Goal: Navigation & Orientation: Find specific page/section

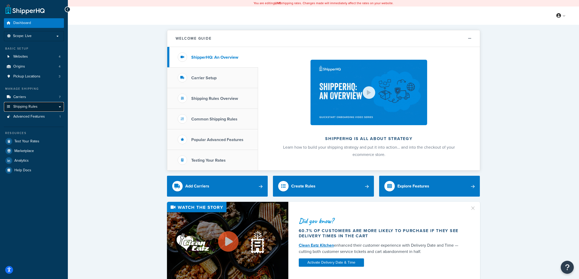
click at [30, 105] on span "Shipping Rules" at bounding box center [25, 107] width 24 height 4
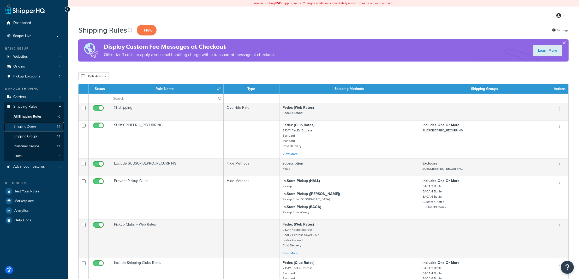
click at [29, 127] on span "Shipping Zones" at bounding box center [25, 126] width 23 height 4
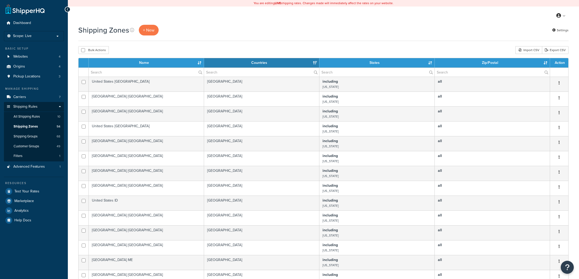
select select "15"
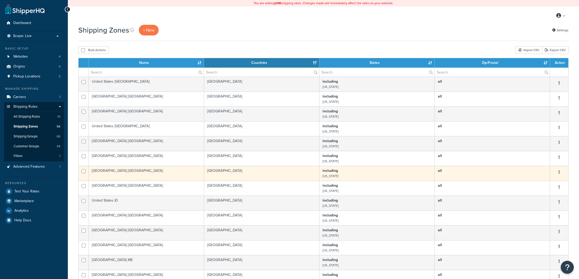
scroll to position [151, 0]
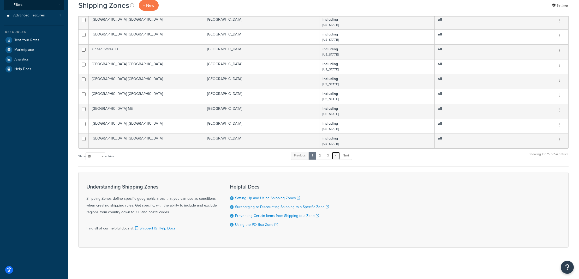
click at [336, 157] on link "4" at bounding box center [336, 156] width 8 height 8
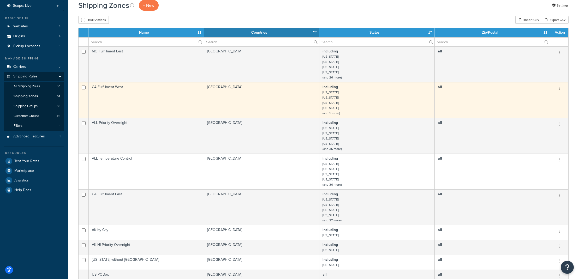
scroll to position [21, 0]
